Goal: Navigation & Orientation: Find specific page/section

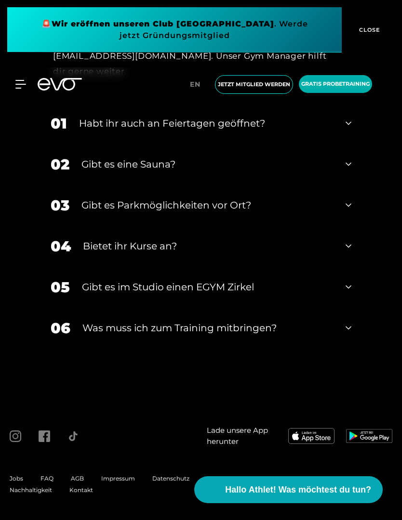
scroll to position [3751, 0]
click at [345, 170] on icon at bounding box center [348, 164] width 6 height 12
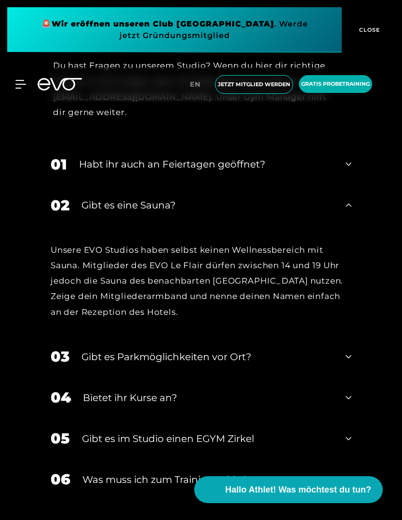
scroll to position [3587, 0]
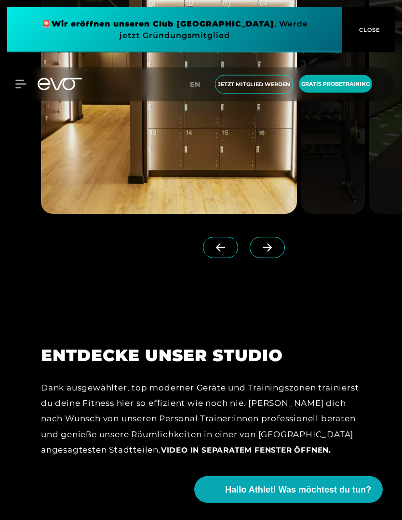
scroll to position [1177, 0]
click at [268, 258] on span at bounding box center [267, 247] width 35 height 21
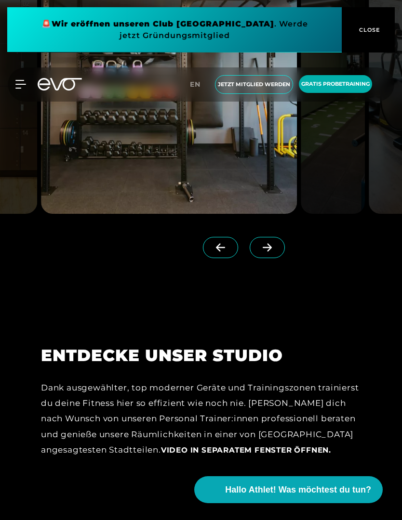
click at [266, 252] on icon at bounding box center [267, 248] width 9 height 8
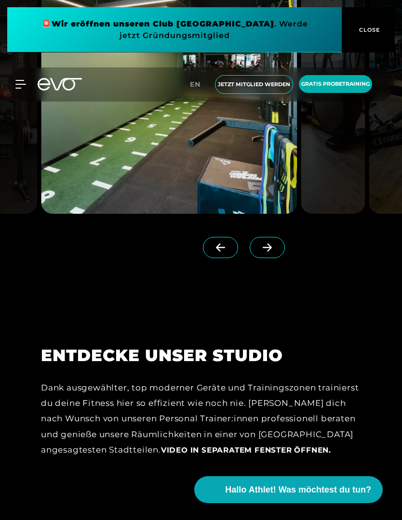
click at [262, 252] on icon at bounding box center [267, 247] width 17 height 9
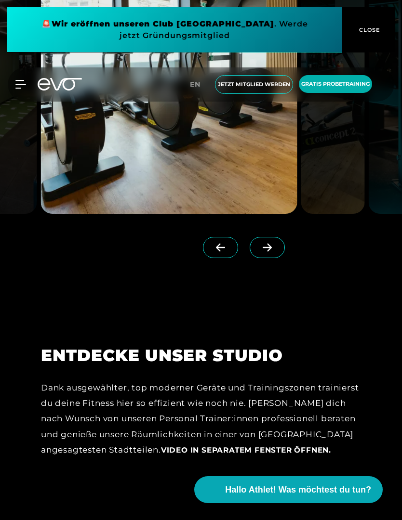
click at [266, 258] on span at bounding box center [267, 247] width 35 height 21
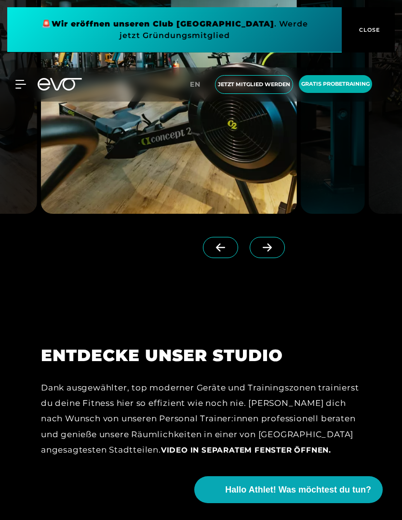
click at [263, 258] on span at bounding box center [267, 247] width 35 height 21
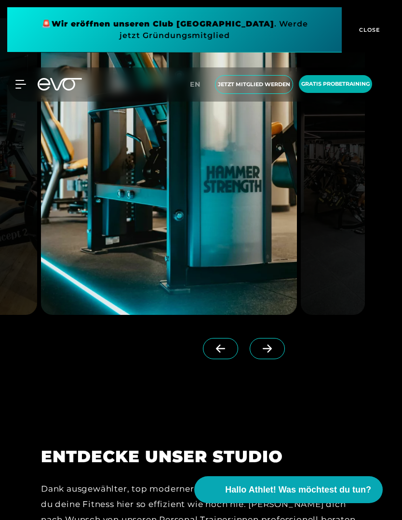
scroll to position [1076, 0]
click at [264, 354] on icon at bounding box center [267, 349] width 17 height 9
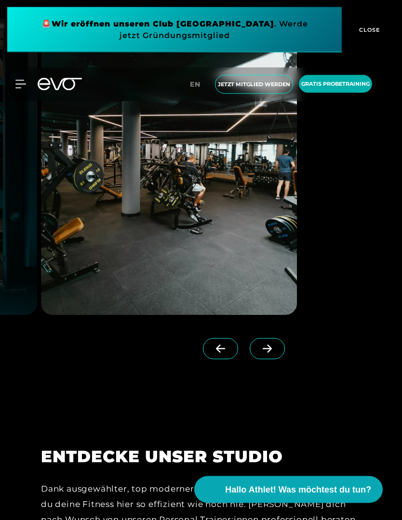
scroll to position [1076, 0]
click at [264, 353] on icon at bounding box center [267, 349] width 9 height 8
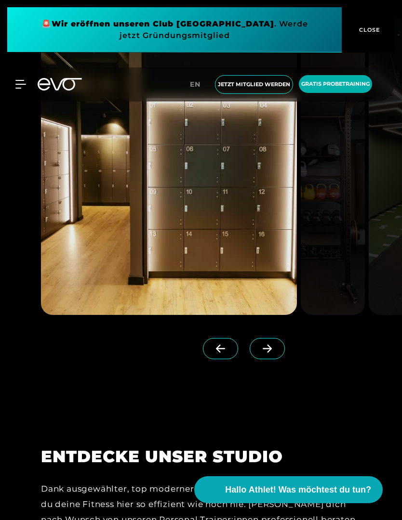
click at [263, 353] on icon at bounding box center [267, 349] width 9 height 8
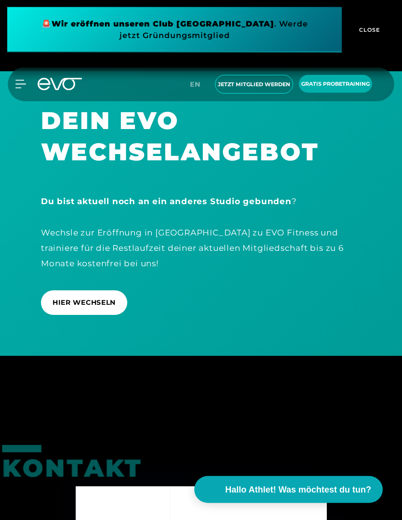
scroll to position [3221, 0]
